Goal: Information Seeking & Learning: Learn about a topic

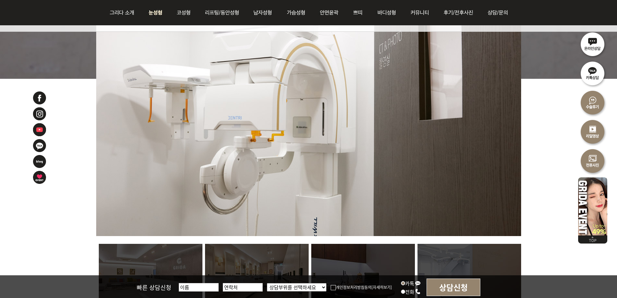
scroll to position [194, 0]
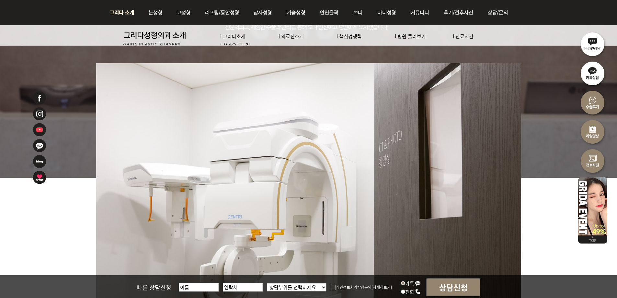
click at [123, 12] on img at bounding box center [123, 12] width 35 height 25
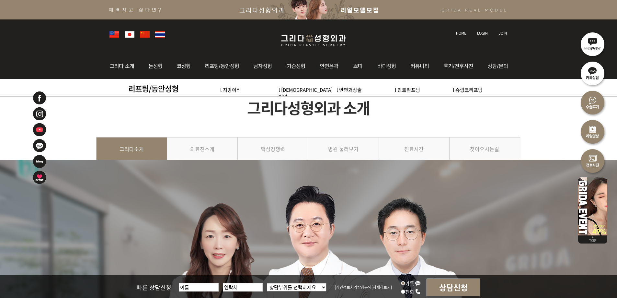
scroll to position [97, 0]
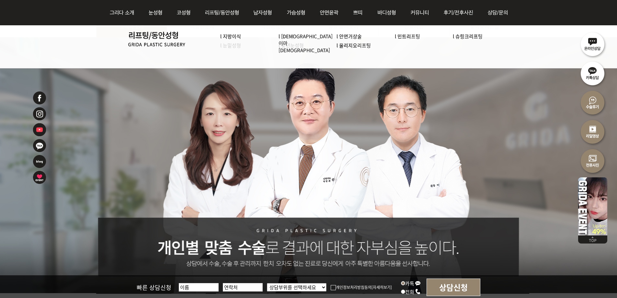
drag, startPoint x: 312, startPoint y: 140, endPoint x: 314, endPoint y: 96, distance: 44.4
click at [314, 96] on div at bounding box center [308, 165] width 617 height 256
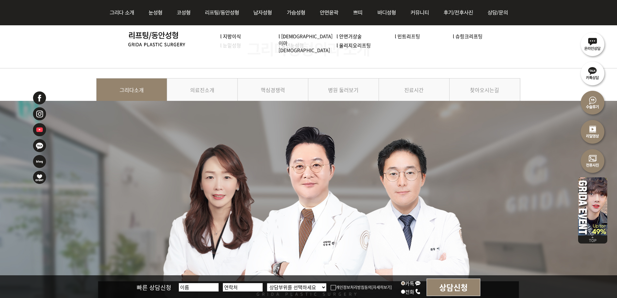
scroll to position [0, 0]
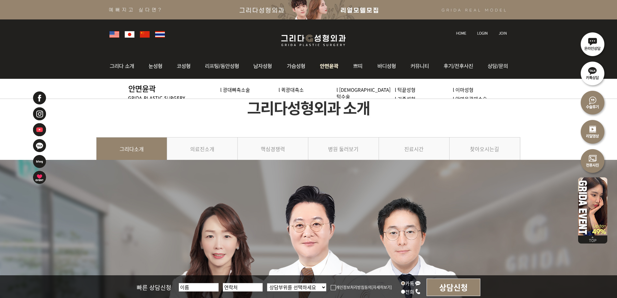
click at [307, 36] on img at bounding box center [313, 40] width 77 height 15
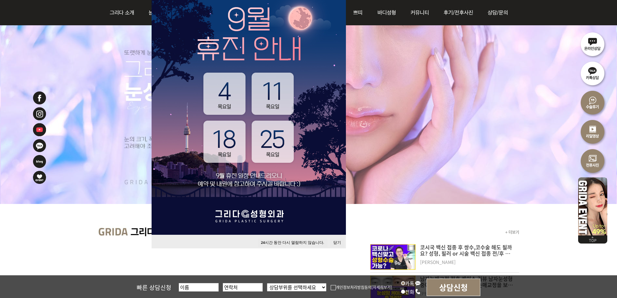
scroll to position [130, 0]
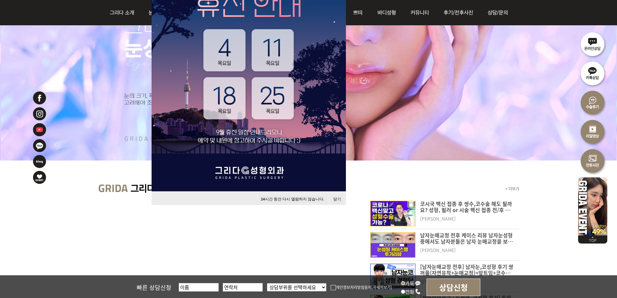
click at [338, 197] on button "닫기" at bounding box center [337, 199] width 14 height 9
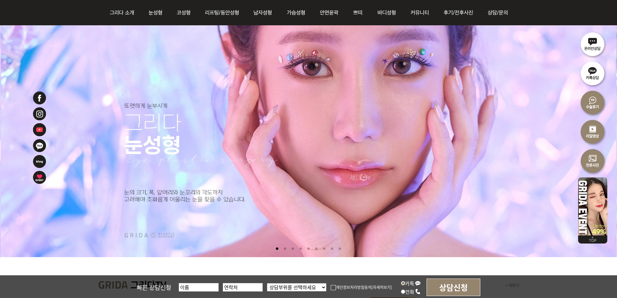
scroll to position [65, 0]
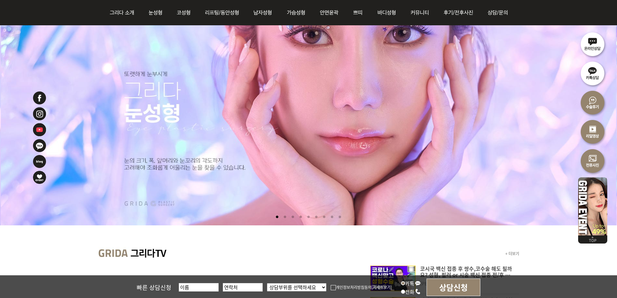
click at [341, 111] on li at bounding box center [308, 107] width 617 height 236
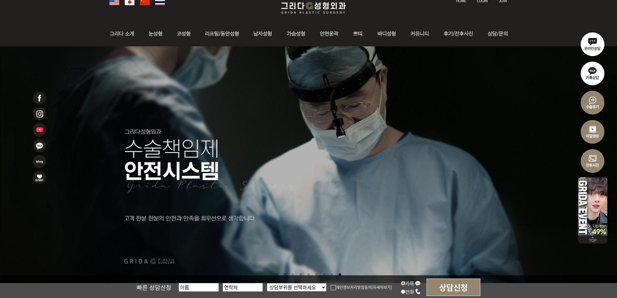
scroll to position [0, 0]
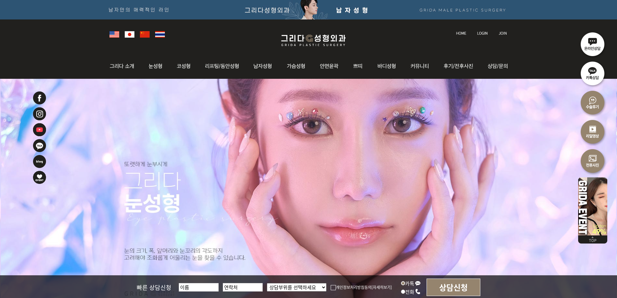
click at [539, 42] on div at bounding box center [308, 36] width 617 height 34
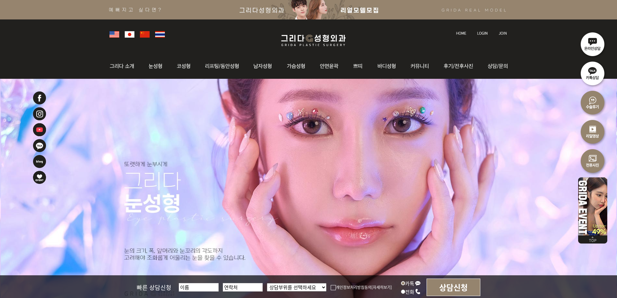
click at [543, 55] on div "l 그리다소개 l 의료진소개 l 핵심경쟁력 l 병원 둘러보기 l 진료시간 l 찾아오시는길 l 자연유착 l 쌍꺼풀 l 눈매교정 l 트임술 l 앞…" at bounding box center [308, 65] width 617 height 25
